Goal: Task Accomplishment & Management: Manage account settings

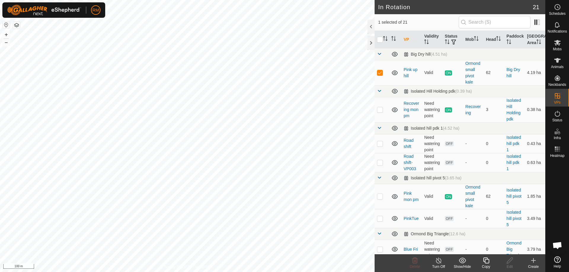
click at [486, 261] on icon at bounding box center [485, 260] width 7 height 7
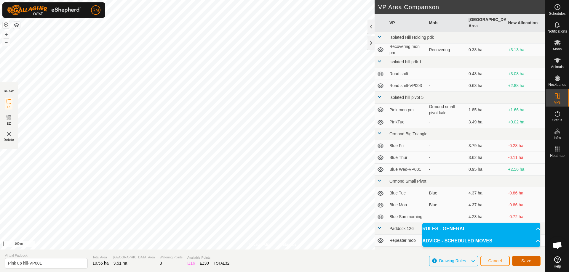
click at [527, 261] on span "Save" at bounding box center [526, 260] width 10 height 5
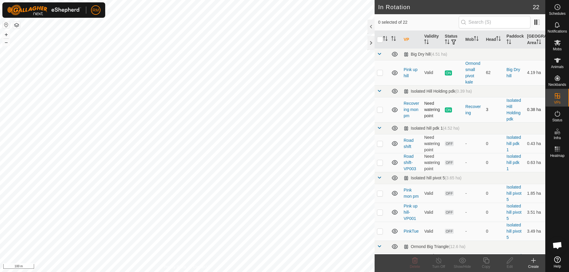
checkbox input "true"
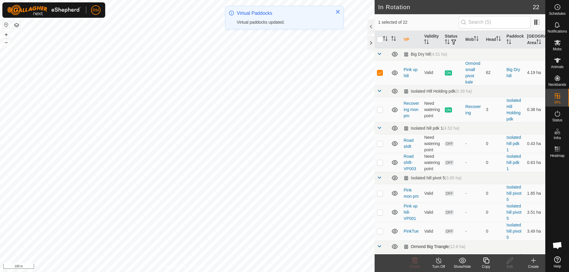
checkbox input "false"
checkbox input "true"
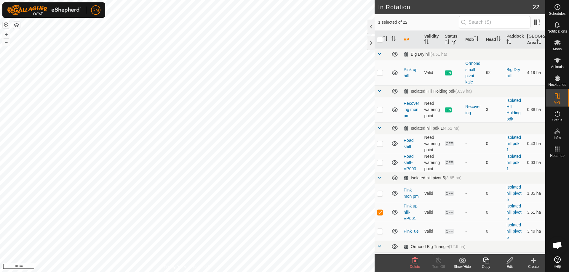
click at [510, 261] on icon at bounding box center [509, 261] width 6 height 6
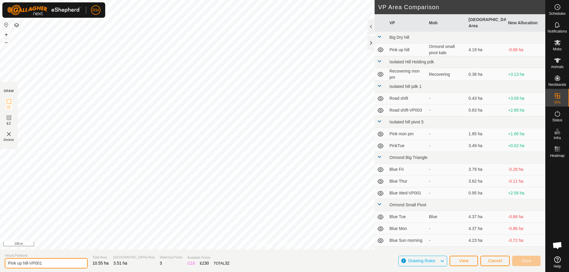
click at [53, 265] on input "Pink up hill-VP001" at bounding box center [46, 263] width 83 height 10
click at [27, 261] on input "Pink Tue nght" at bounding box center [46, 263] width 83 height 10
click at [38, 261] on input "Pink Tue night" at bounding box center [46, 263] width 83 height 10
type input "Pink Tue night hill"
click at [529, 260] on span "Save" at bounding box center [526, 260] width 10 height 5
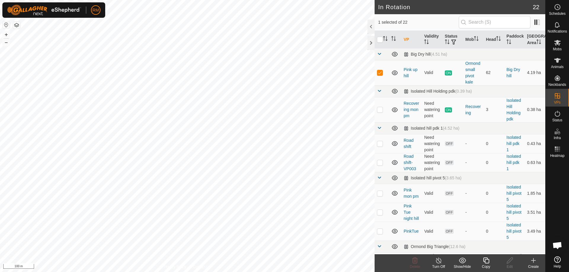
checkbox input "false"
click at [415, 261] on icon at bounding box center [414, 260] width 7 height 7
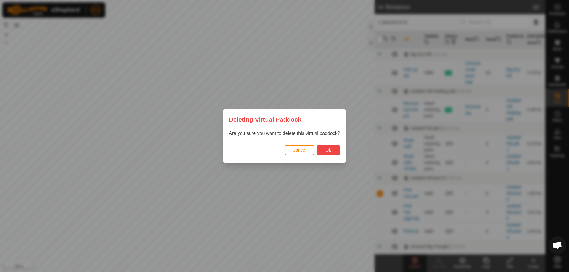
click at [324, 151] on button "Ok" at bounding box center [328, 150] width 24 height 10
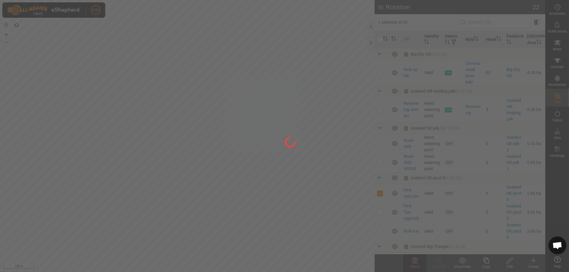
checkbox input "false"
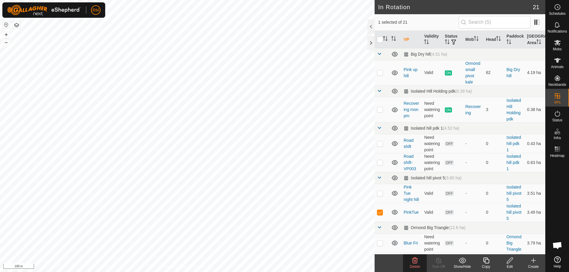
click at [413, 260] on icon at bounding box center [414, 260] width 7 height 7
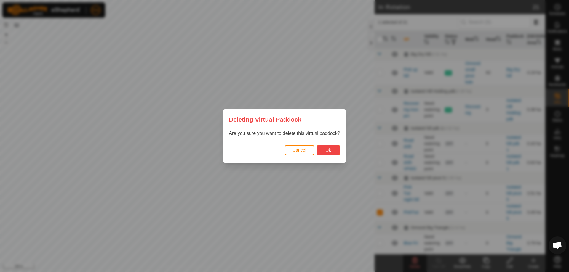
click at [327, 150] on span "Ok" at bounding box center [328, 150] width 6 height 5
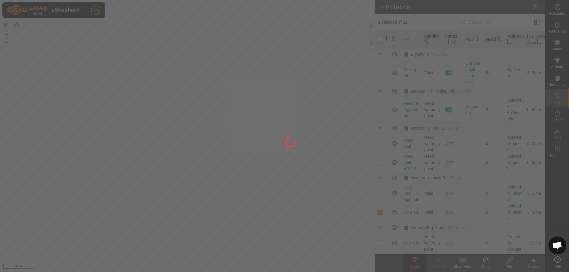
checkbox input "false"
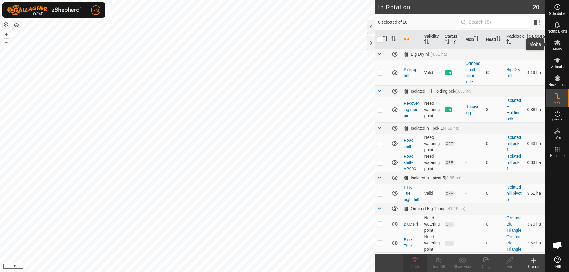
click at [557, 41] on icon at bounding box center [557, 43] width 7 height 6
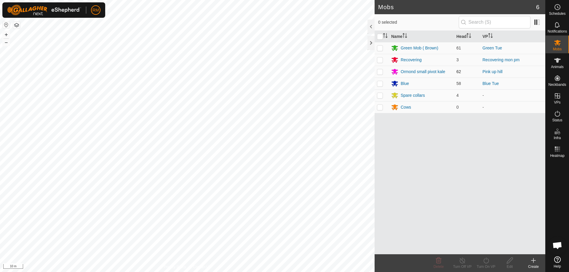
click at [378, 72] on p-checkbox at bounding box center [380, 71] width 6 height 5
checkbox input "true"
click at [484, 261] on icon at bounding box center [485, 260] width 7 height 7
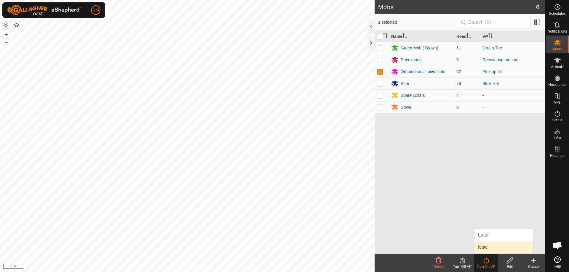
click at [489, 246] on link "Now" at bounding box center [503, 248] width 59 height 12
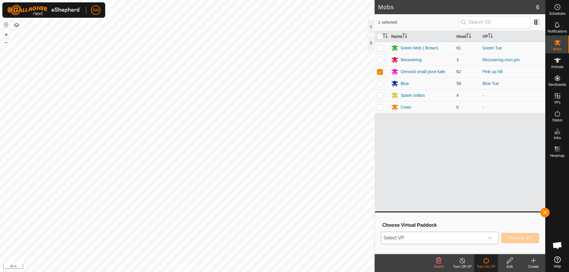
click at [490, 238] on icon "dropdown trigger" at bounding box center [489, 238] width 5 height 5
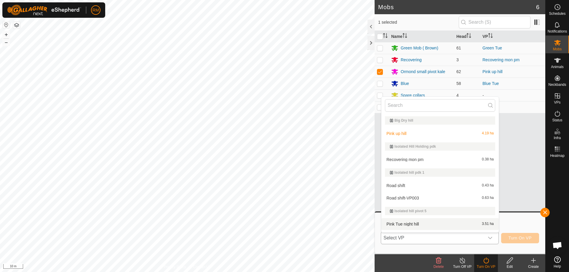
click at [413, 224] on li "Pink Tue night hill 3.51 ha" at bounding box center [439, 224] width 117 height 12
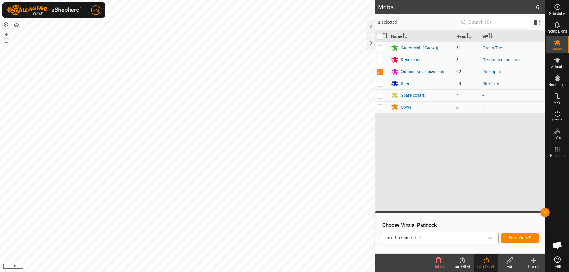
click at [490, 236] on icon "dropdown trigger" at bounding box center [489, 238] width 5 height 5
click at [492, 238] on icon "dropdown trigger" at bounding box center [489, 238] width 5 height 5
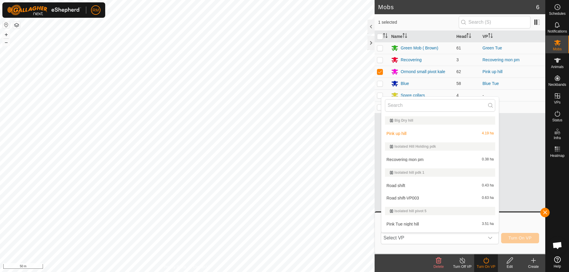
click at [411, 224] on li "Pink Tue night hill 3.51 ha" at bounding box center [439, 224] width 117 height 12
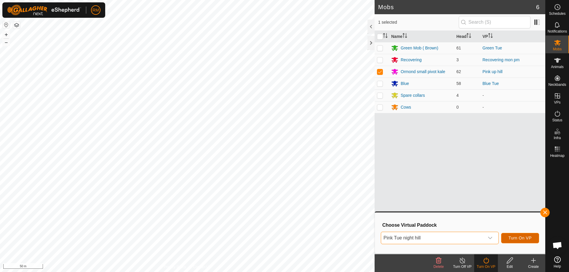
click at [521, 238] on span "Turn On VP" at bounding box center [519, 238] width 23 height 5
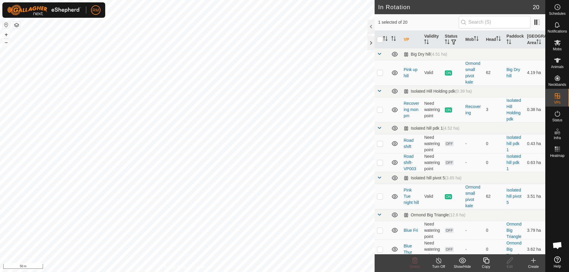
checkbox input "false"
checkbox input "true"
click at [486, 261] on icon at bounding box center [485, 260] width 7 height 7
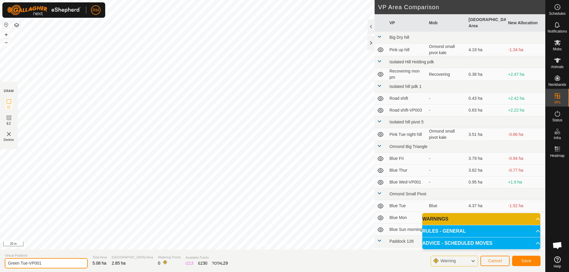
click at [47, 261] on input "Green Tue-VP001" at bounding box center [46, 263] width 83 height 10
type input "Green Tue-night"
click at [525, 263] on span "Save" at bounding box center [526, 260] width 10 height 5
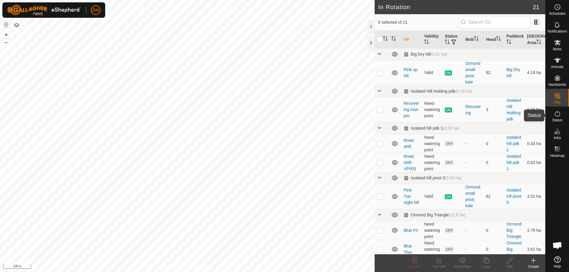
click at [556, 113] on icon at bounding box center [556, 113] width 7 height 7
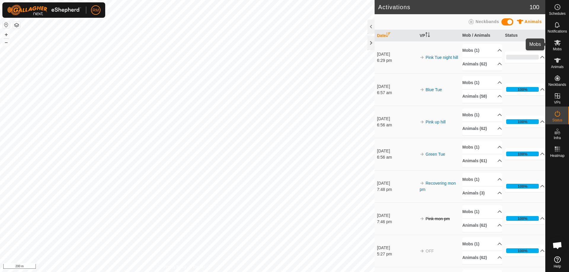
click at [555, 42] on icon at bounding box center [556, 42] width 7 height 7
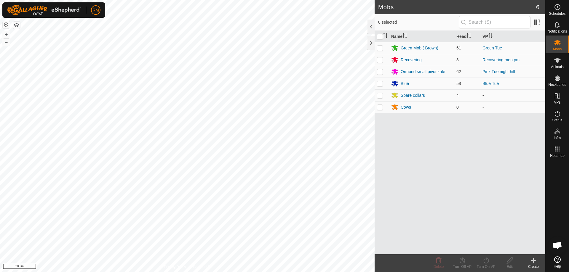
click at [380, 46] on p-checkbox at bounding box center [380, 48] width 6 height 5
checkbox input "true"
click at [485, 260] on icon at bounding box center [485, 260] width 7 height 7
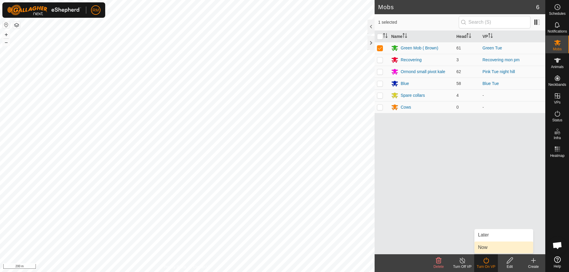
click at [489, 246] on link "Now" at bounding box center [503, 248] width 59 height 12
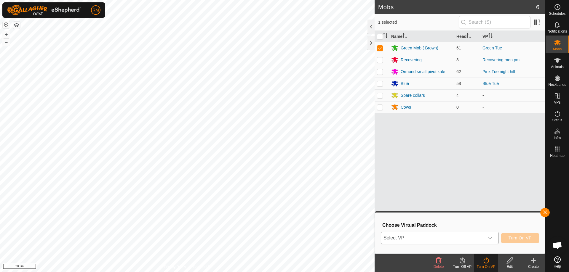
click at [489, 237] on icon "dropdown trigger" at bounding box center [489, 238] width 5 height 5
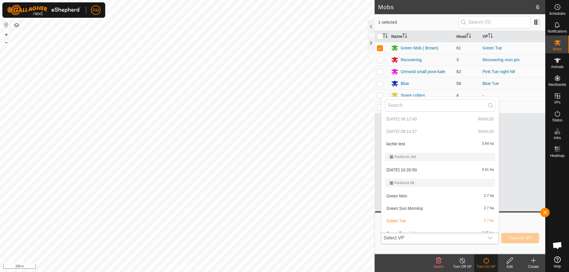
scroll to position [292, 0]
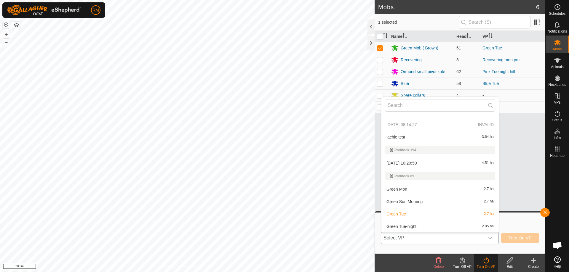
click at [401, 226] on li "Green Tue-night 2.85 ha" at bounding box center [439, 227] width 117 height 12
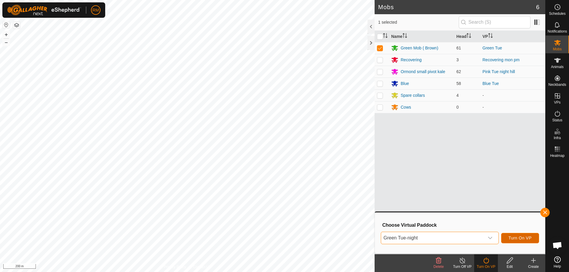
click at [514, 237] on span "Turn On VP" at bounding box center [519, 238] width 23 height 5
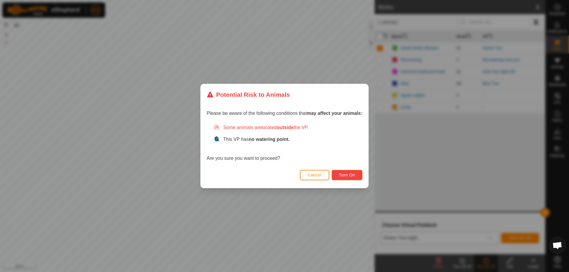
click at [350, 171] on button "Turn On" at bounding box center [346, 175] width 31 height 10
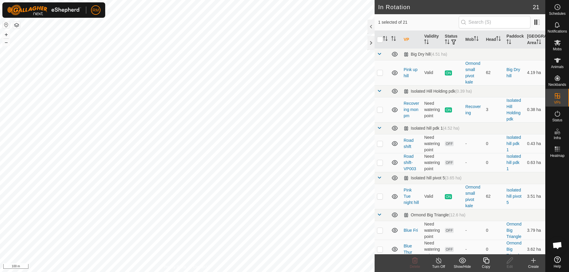
checkbox input "false"
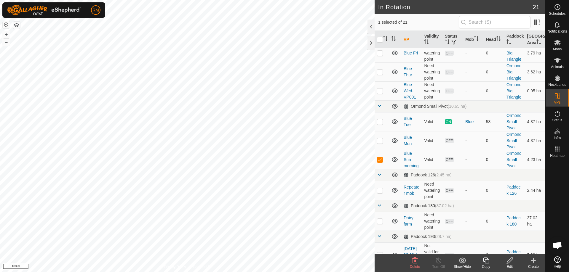
scroll to position [178, 0]
click at [416, 263] on icon at bounding box center [415, 261] width 6 height 6
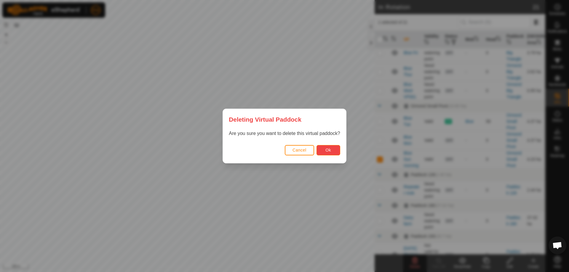
click at [330, 149] on span "Ok" at bounding box center [328, 150] width 6 height 5
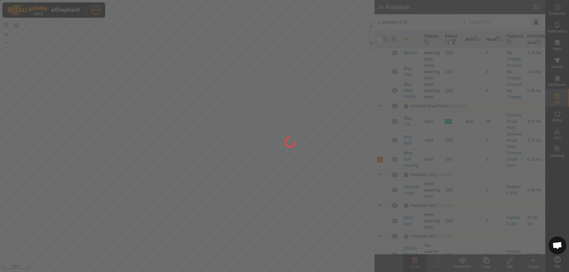
checkbox input "false"
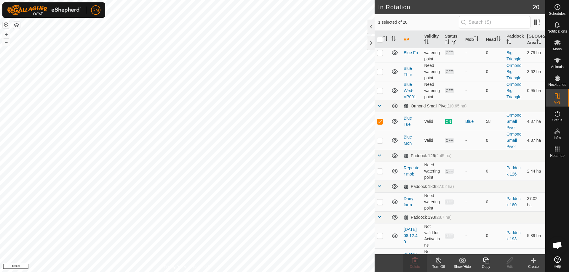
checkbox input "false"
checkbox input "true"
click at [413, 263] on icon at bounding box center [414, 260] width 7 height 7
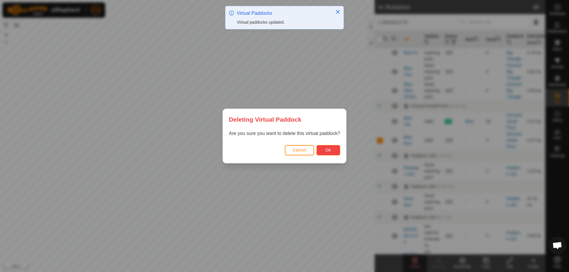
click at [329, 150] on span "Ok" at bounding box center [328, 150] width 6 height 5
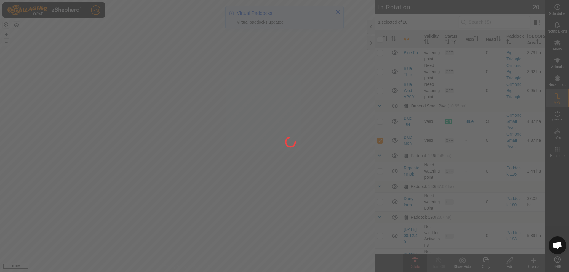
checkbox input "false"
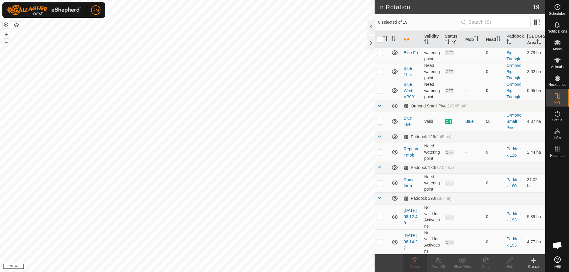
click at [378, 97] on div "In Rotation 19 0 selected of 19 VP Validity Status Mob Head Paddock Grazing Are…" at bounding box center [272, 136] width 545 height 272
